Goal: Task Accomplishment & Management: Manage account settings

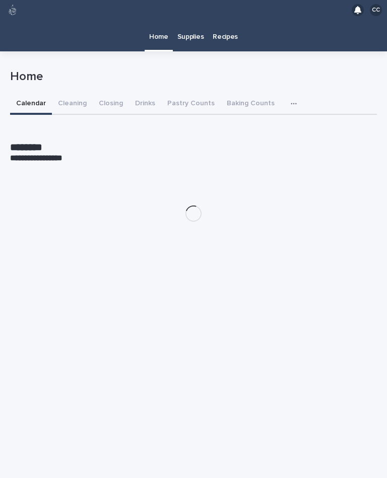
click at [101, 94] on button "Closing" at bounding box center [111, 104] width 36 height 21
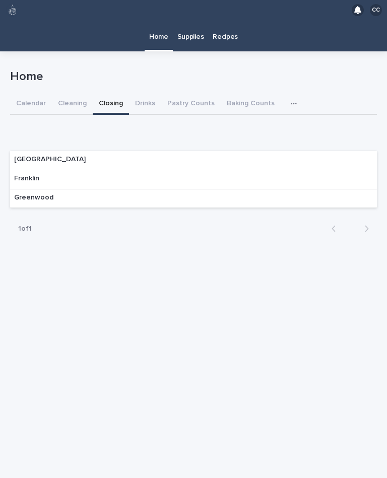
click at [54, 170] on div "Franklin" at bounding box center [193, 179] width 367 height 19
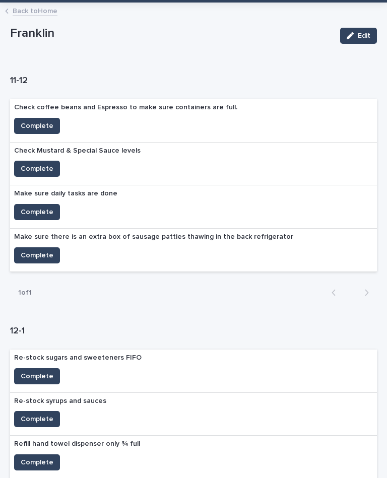
scroll to position [49, 0]
click at [34, 207] on span "Complete" at bounding box center [37, 212] width 33 height 10
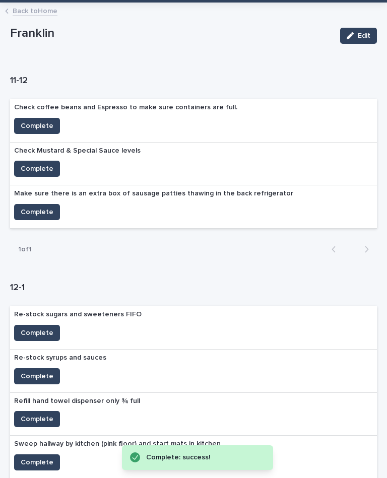
click at [33, 207] on span "Complete" at bounding box center [37, 212] width 33 height 10
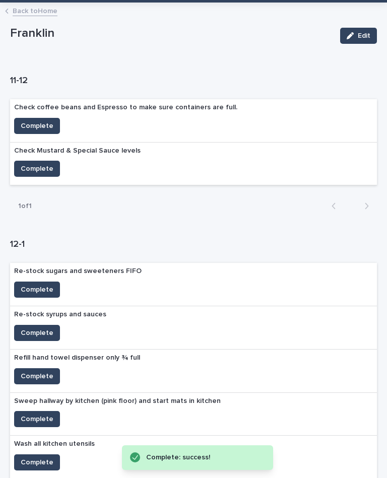
scroll to position [45, 0]
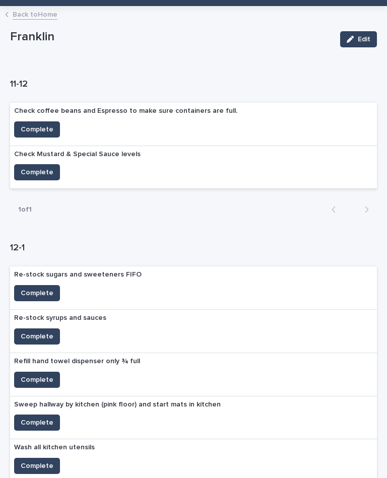
click at [28, 121] on button "Complete" at bounding box center [37, 129] width 46 height 16
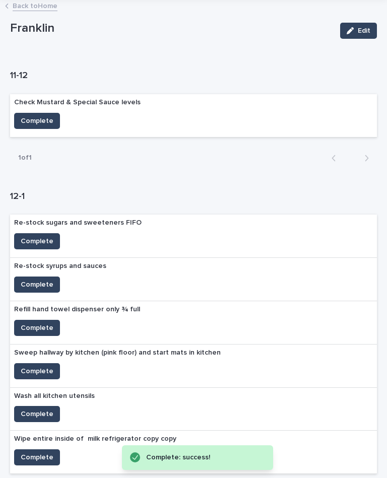
scroll to position [54, 0]
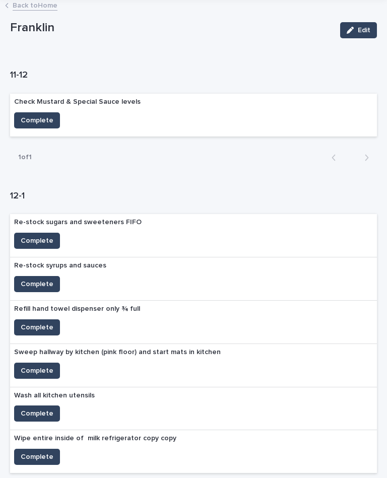
click at [21, 115] on span "Complete" at bounding box center [37, 120] width 33 height 10
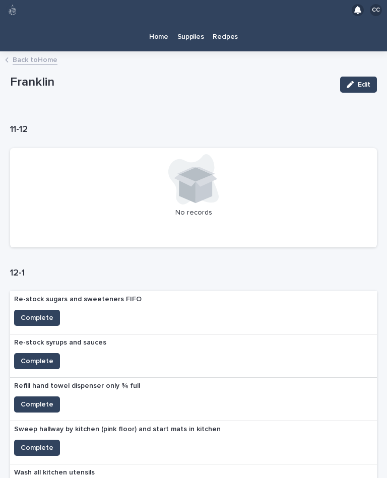
scroll to position [0, 0]
click at [160, 20] on p "Home" at bounding box center [158, 30] width 19 height 21
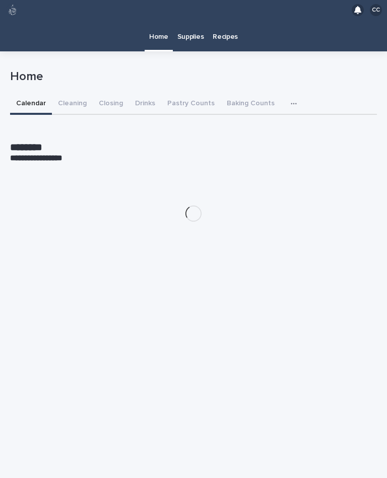
click at [150, 94] on button "Drinks" at bounding box center [145, 104] width 32 height 21
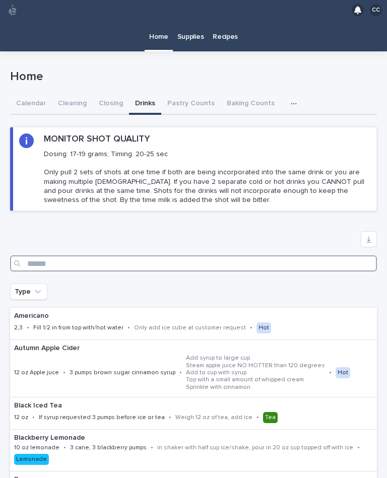
click at [83, 255] on input "Search" at bounding box center [193, 263] width 367 height 16
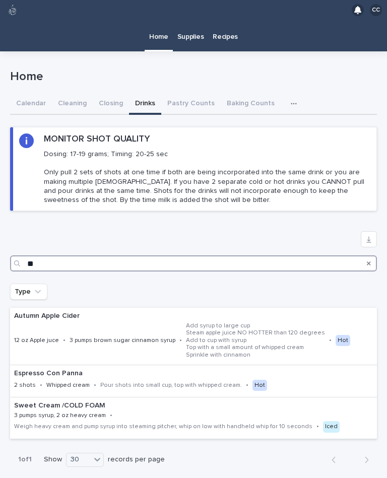
type input "*"
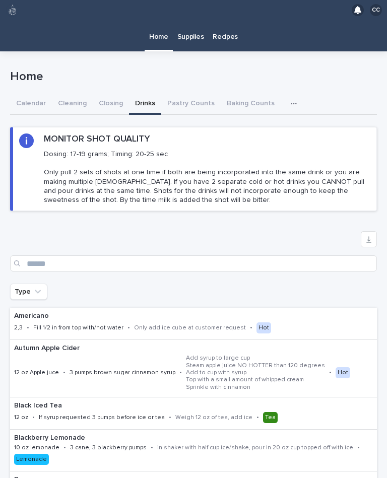
click at [61, 94] on button "Cleaning" at bounding box center [72, 104] width 41 height 21
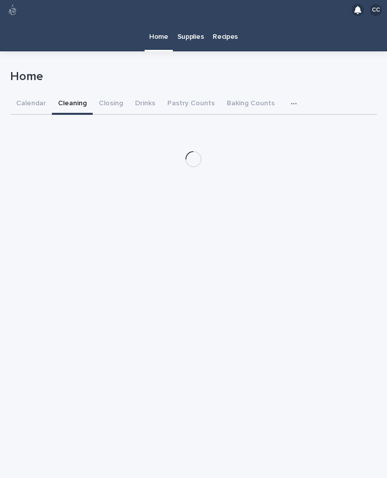
click at [104, 94] on button "Closing" at bounding box center [111, 104] width 36 height 21
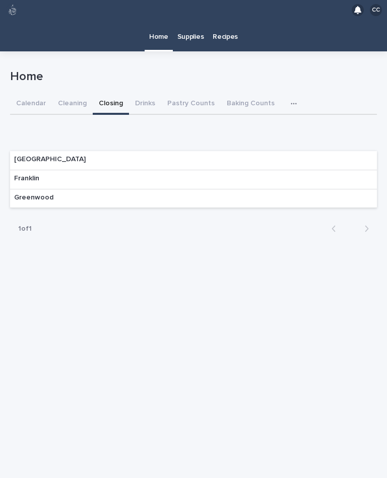
click at [19, 174] on p "Franklin" at bounding box center [26, 178] width 25 height 9
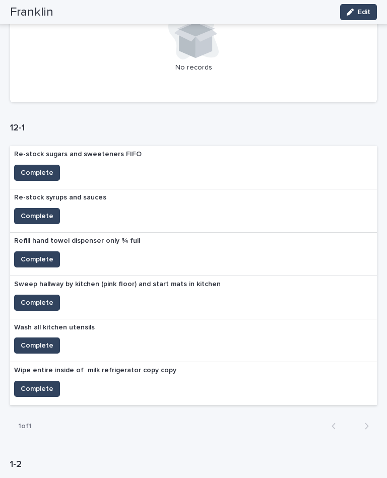
scroll to position [159, 0]
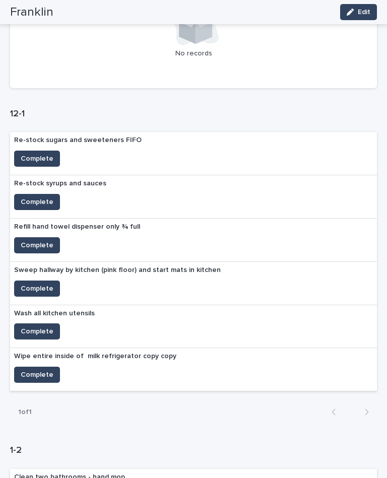
click at [23, 197] on span "Complete" at bounding box center [37, 202] width 33 height 10
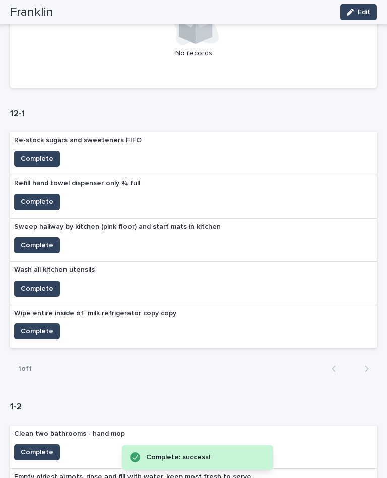
scroll to position [157, 0]
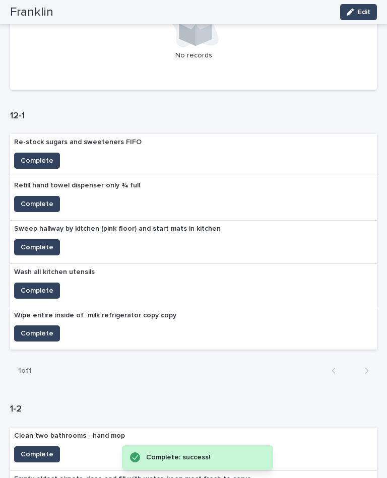
click at [27, 283] on button "Complete" at bounding box center [37, 291] width 46 height 16
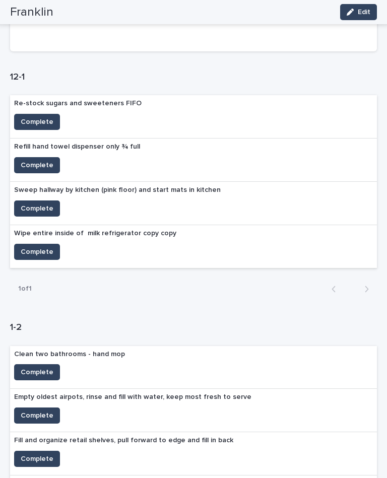
scroll to position [196, 0]
click at [22, 95] on div "Re-stock sugars and sweeteners FIFO" at bounding box center [78, 104] width 136 height 19
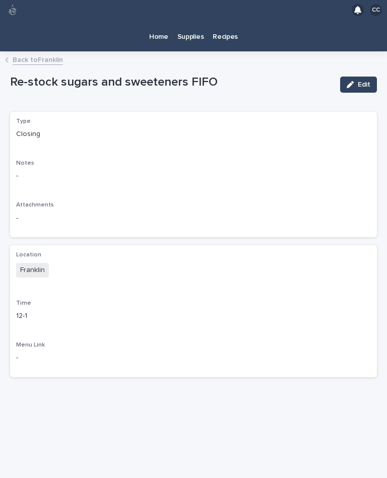
click at [14, 53] on link "Back to [PERSON_NAME]" at bounding box center [38, 59] width 50 height 12
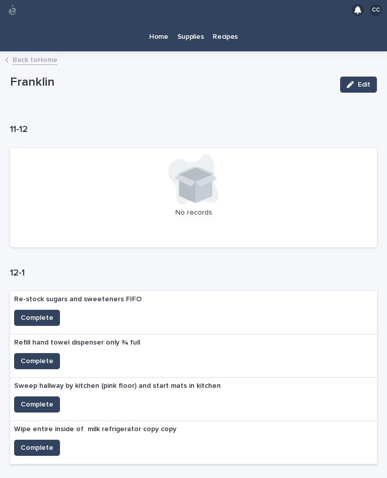
click at [26, 313] on span "Complete" at bounding box center [37, 318] width 33 height 10
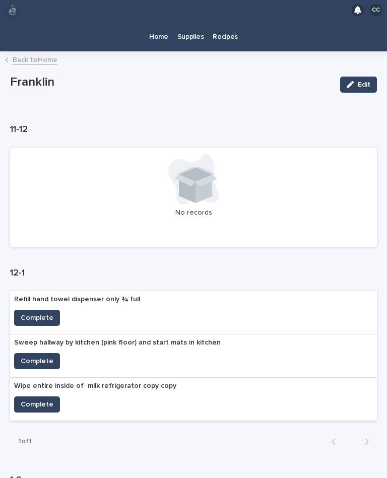
click at [21, 53] on link "Back to Home" at bounding box center [35, 59] width 45 height 12
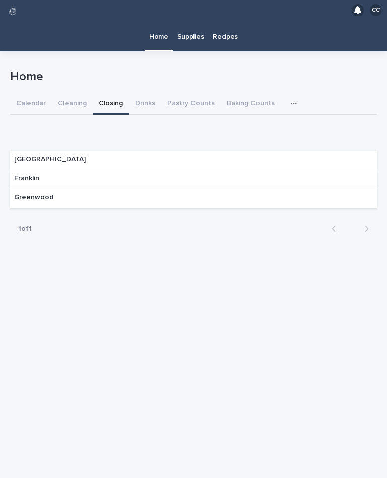
click at [61, 94] on button "Cleaning" at bounding box center [72, 104] width 41 height 21
click at [35, 174] on p "Franklin" at bounding box center [26, 178] width 25 height 9
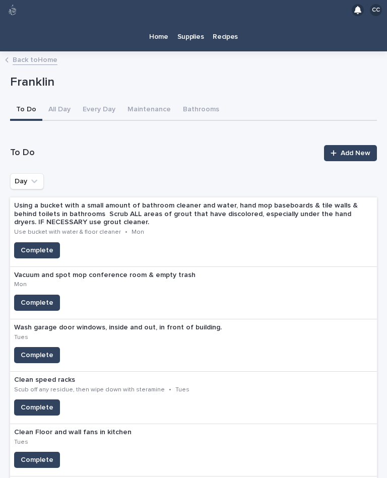
click at [32, 53] on link "Back to Home" at bounding box center [35, 59] width 45 height 12
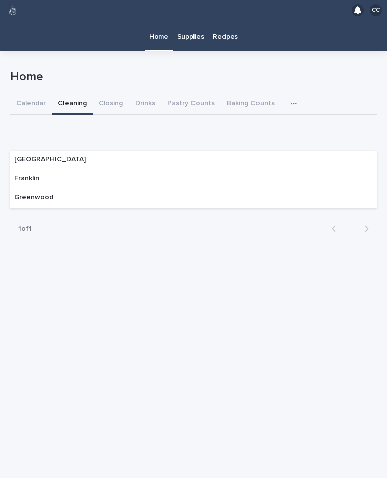
click at [105, 94] on button "Closing" at bounding box center [111, 104] width 36 height 21
click at [34, 174] on p "Franklin" at bounding box center [26, 178] width 25 height 9
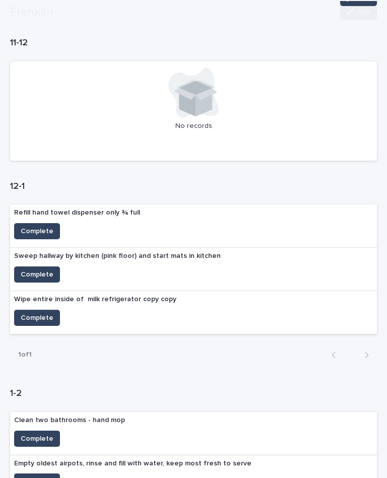
scroll to position [92, 0]
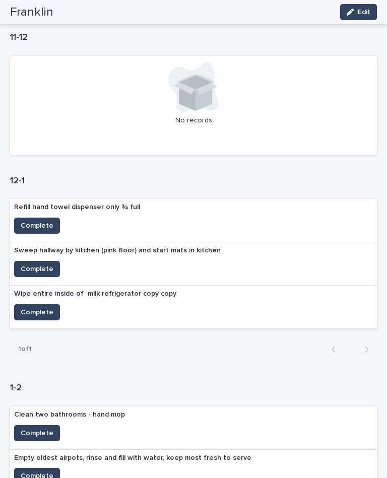
click at [36, 221] on span "Complete" at bounding box center [37, 226] width 33 height 10
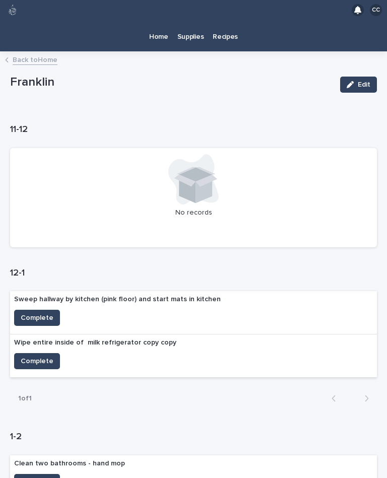
scroll to position [0, 0]
